Goal: Task Accomplishment & Management: Manage account settings

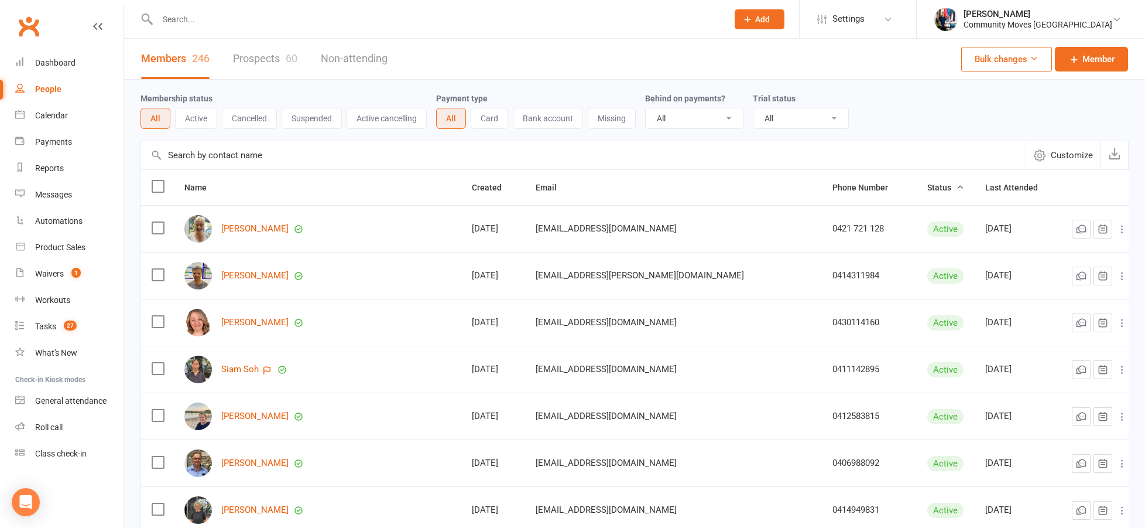
select select "100"
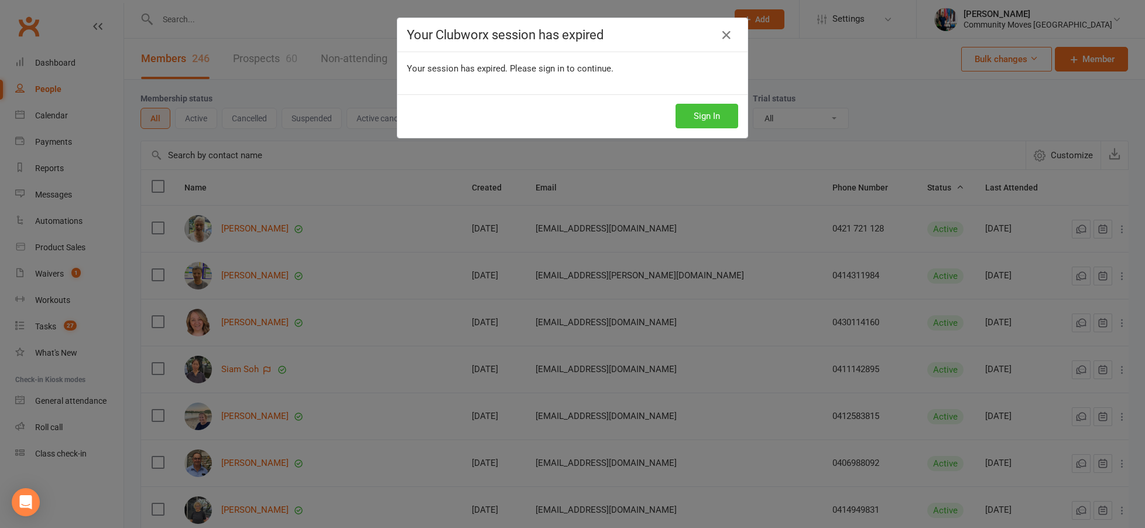
click at [720, 114] on button "Sign In" at bounding box center [707, 116] width 63 height 25
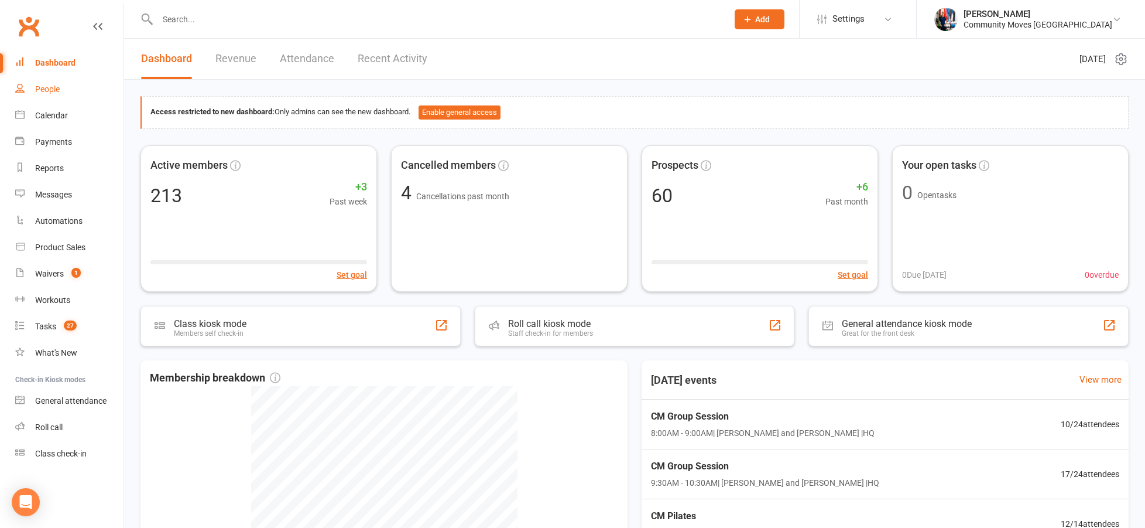
click at [44, 88] on div "People" at bounding box center [47, 88] width 25 height 9
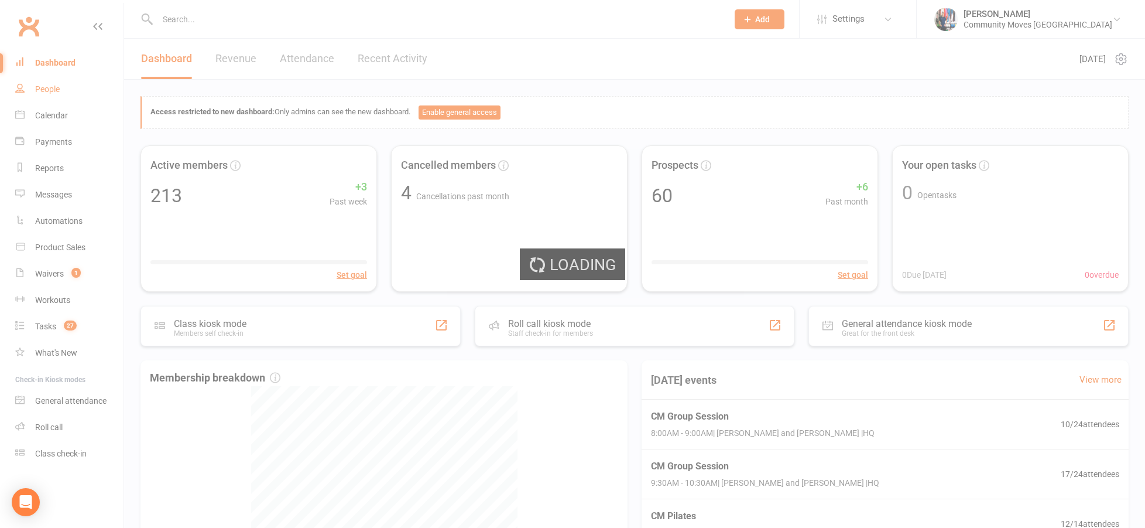
select select "100"
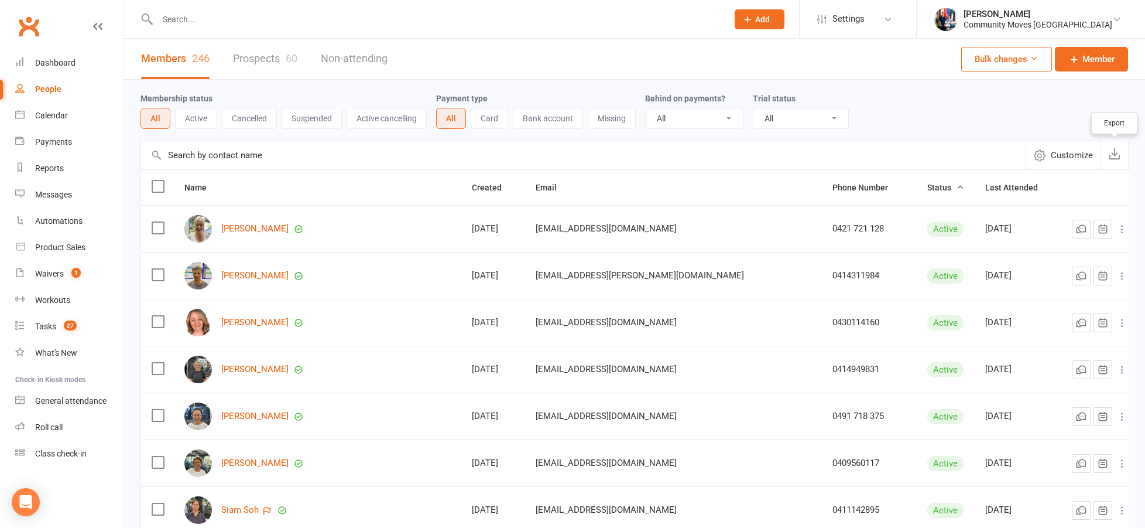
click at [1114, 155] on icon "button" at bounding box center [1115, 154] width 12 height 12
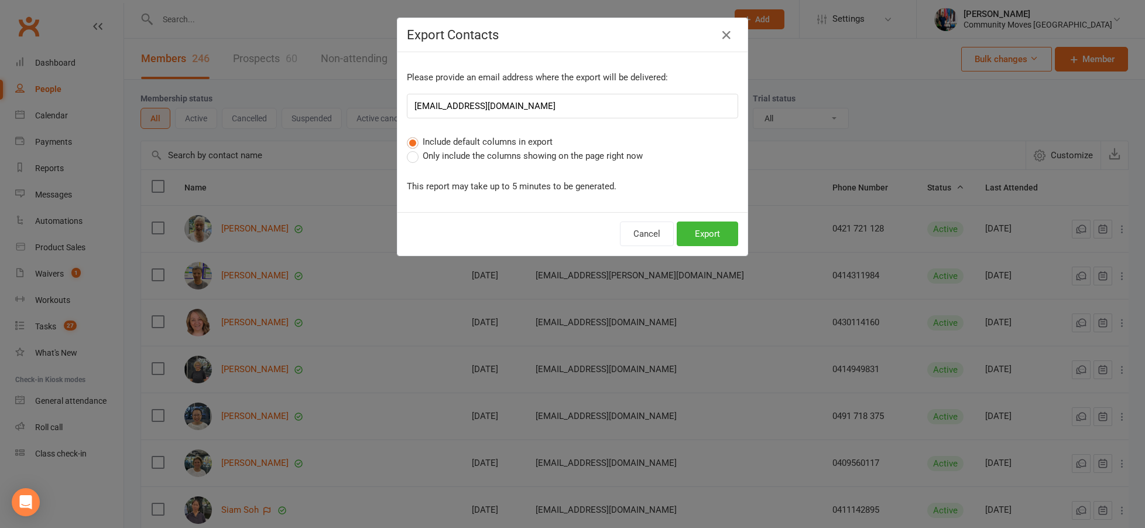
click at [503, 153] on span "Only include the columns showing on the page right now" at bounding box center [533, 155] width 220 height 12
click at [415, 149] on input "Only include the columns showing on the page right now" at bounding box center [411, 149] width 8 height 0
click at [723, 237] on button "Export" at bounding box center [707, 233] width 61 height 25
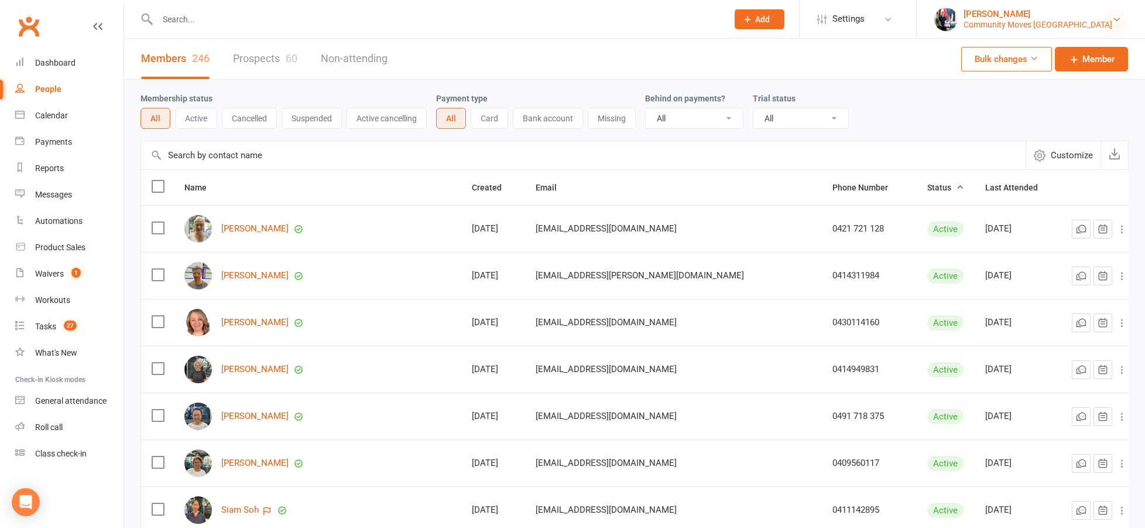
click at [1117, 22] on icon at bounding box center [1117, 19] width 9 height 9
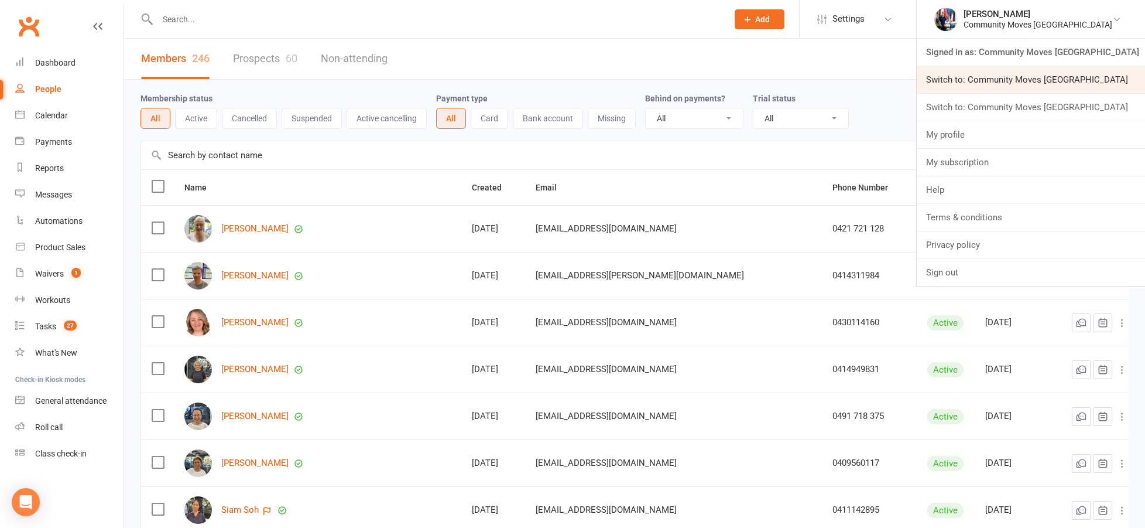
click at [1094, 76] on link "Switch to: Community Moves [GEOGRAPHIC_DATA]" at bounding box center [1031, 79] width 228 height 27
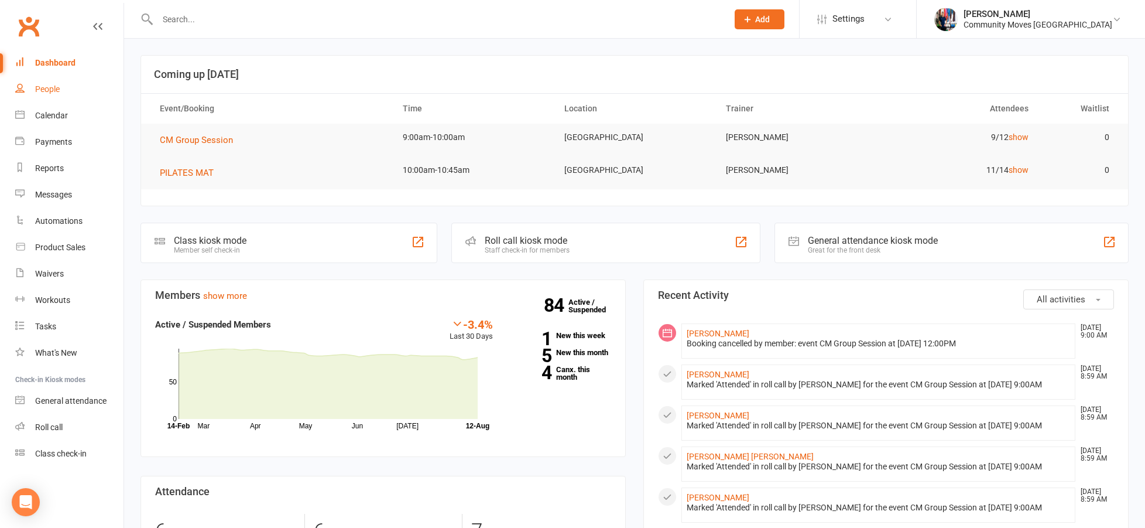
click at [37, 93] on div "People" at bounding box center [47, 88] width 25 height 9
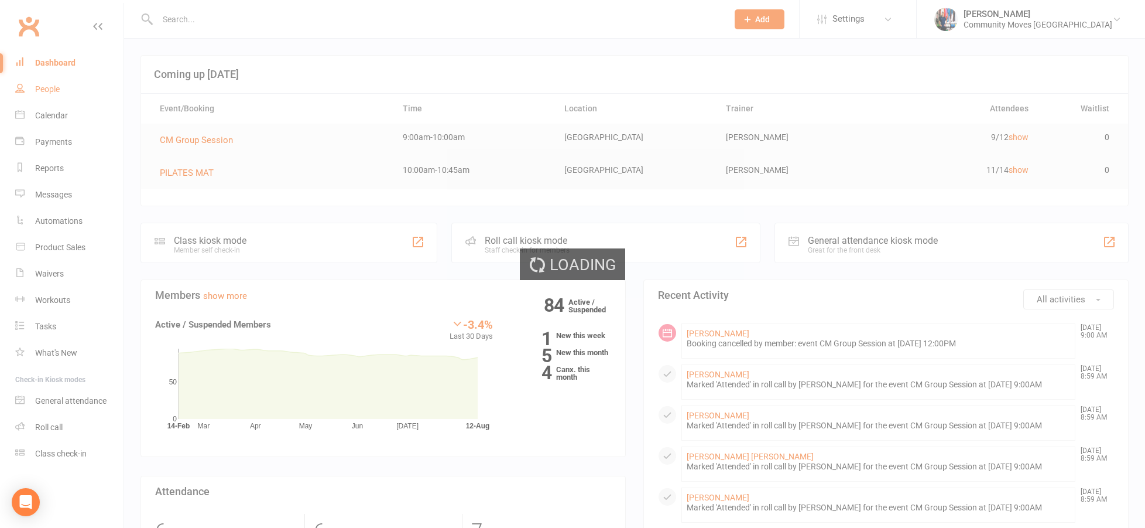
select select "100"
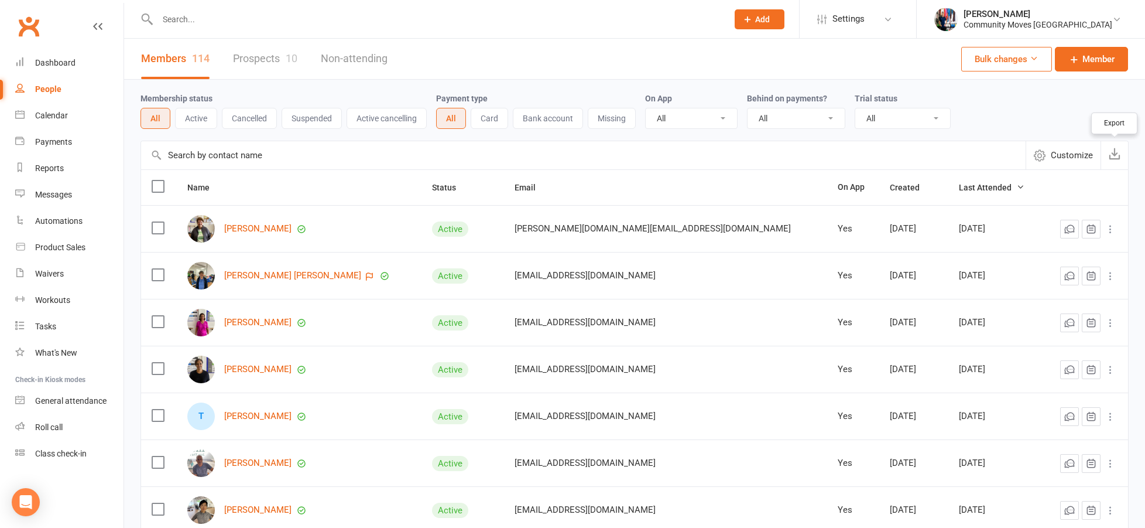
click at [1117, 153] on icon "button" at bounding box center [1115, 154] width 12 height 12
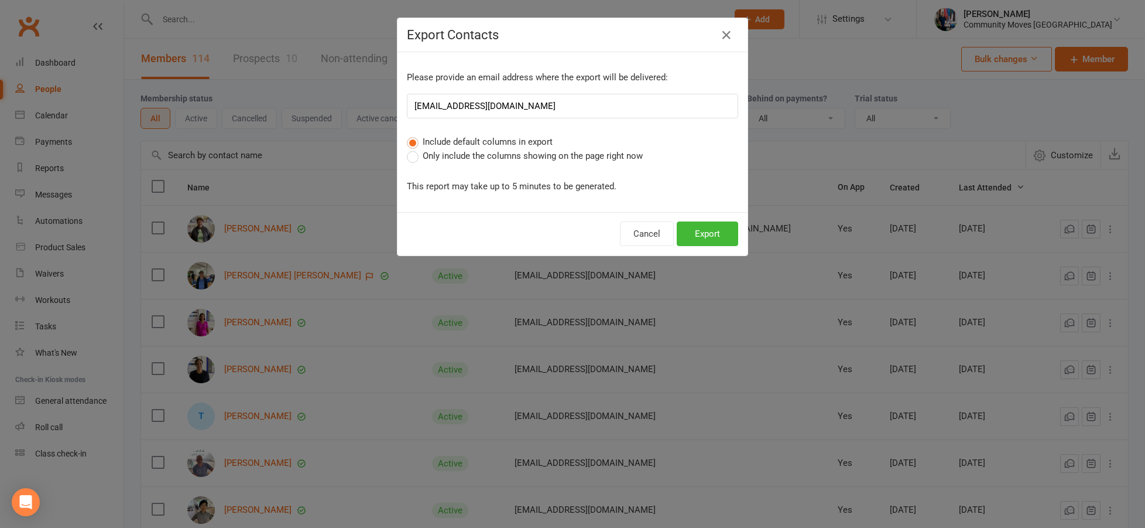
click at [609, 154] on span "Only include the columns showing on the page right now" at bounding box center [533, 155] width 220 height 12
click at [415, 149] on input "Only include the columns showing on the page right now" at bounding box center [411, 149] width 8 height 0
click at [609, 154] on span "Only include the columns showing on the page right now" at bounding box center [533, 155] width 220 height 12
click at [415, 149] on input "Only include the columns showing on the page right now" at bounding box center [411, 149] width 8 height 0
click at [709, 240] on button "Export" at bounding box center [707, 233] width 61 height 25
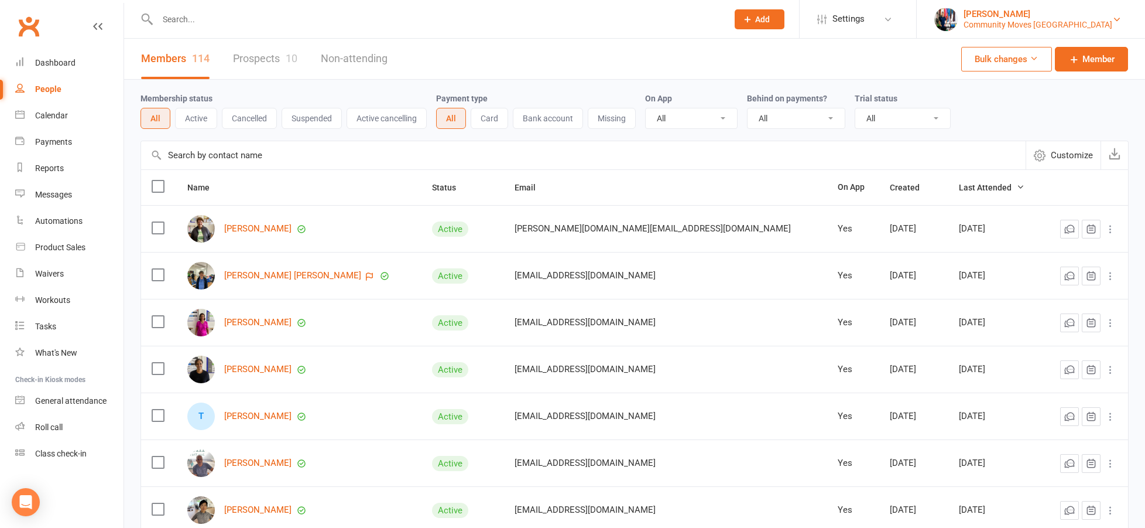
click at [1048, 17] on div "[PERSON_NAME]" at bounding box center [1038, 14] width 149 height 11
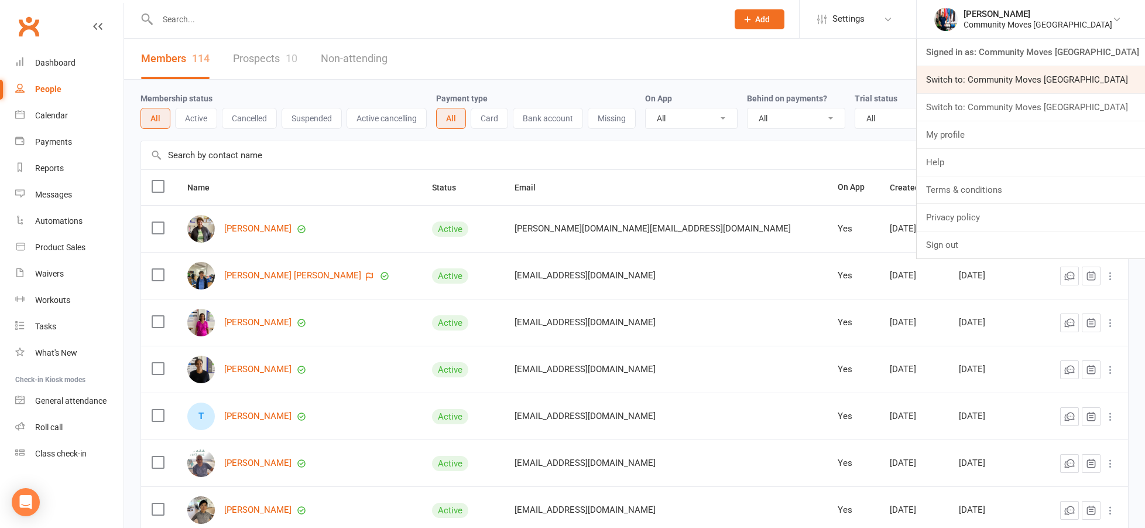
click at [1057, 77] on link "Switch to: Community Moves [GEOGRAPHIC_DATA]" at bounding box center [1031, 79] width 228 height 27
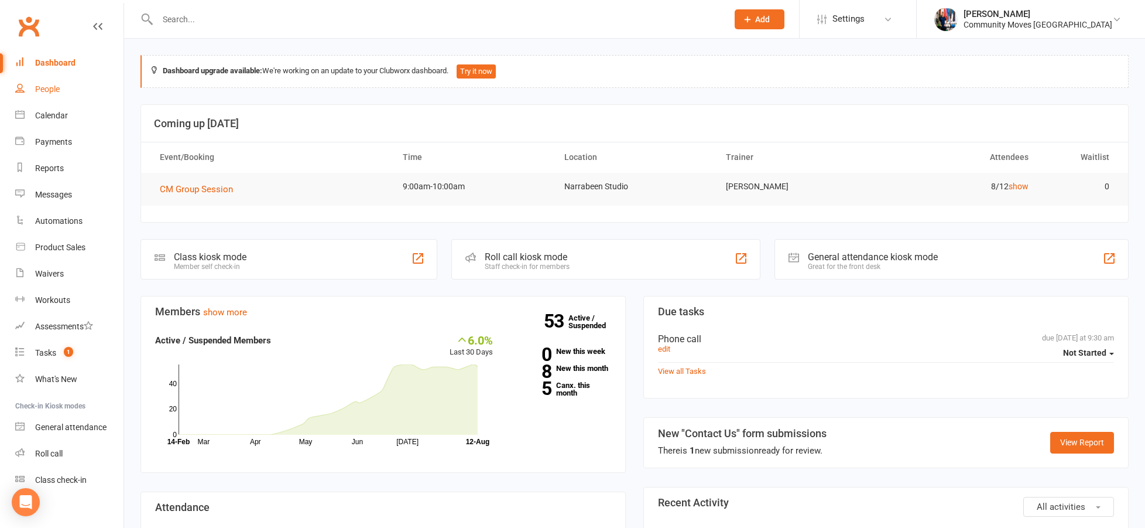
click at [54, 92] on div "People" at bounding box center [47, 88] width 25 height 9
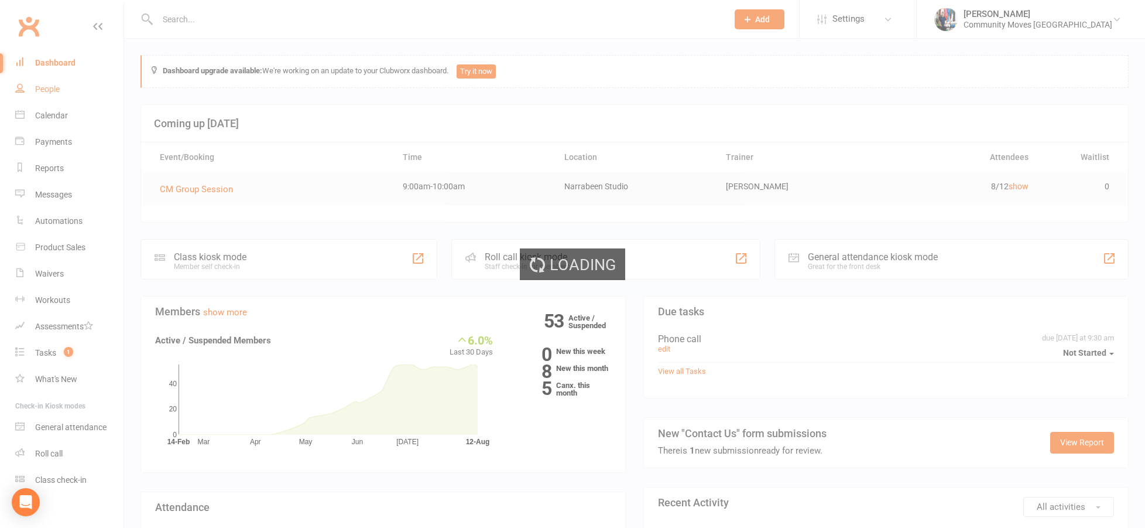
select select "25"
